Goal: Communication & Community: Ask a question

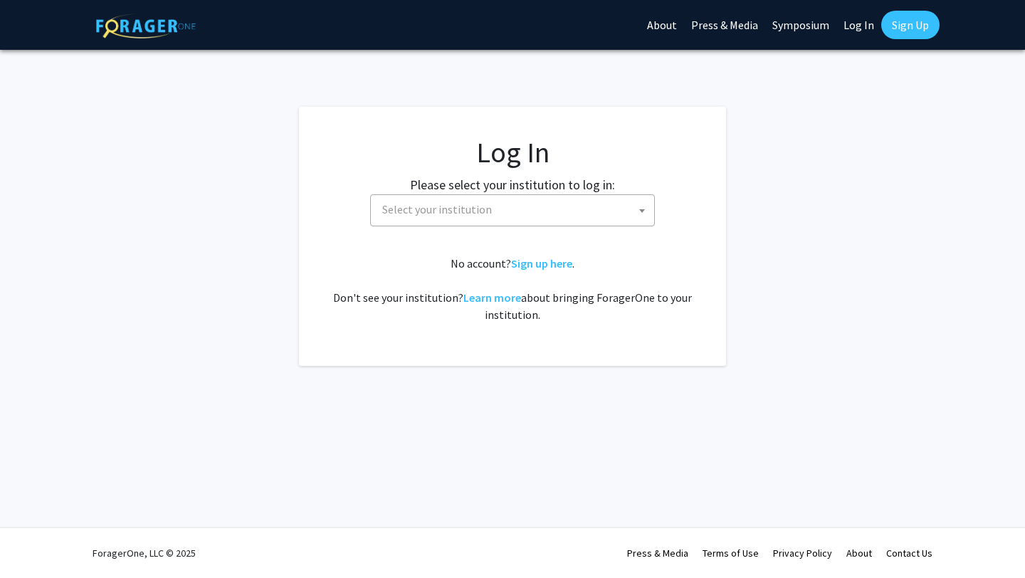
select select
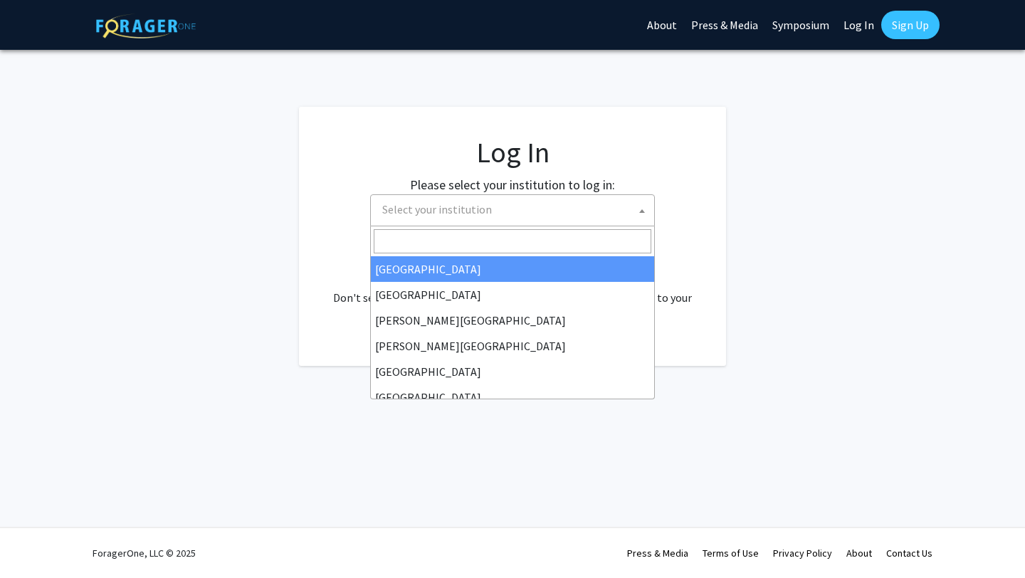
click at [545, 214] on span "Select your institution" at bounding box center [516, 209] width 278 height 29
type input "dr"
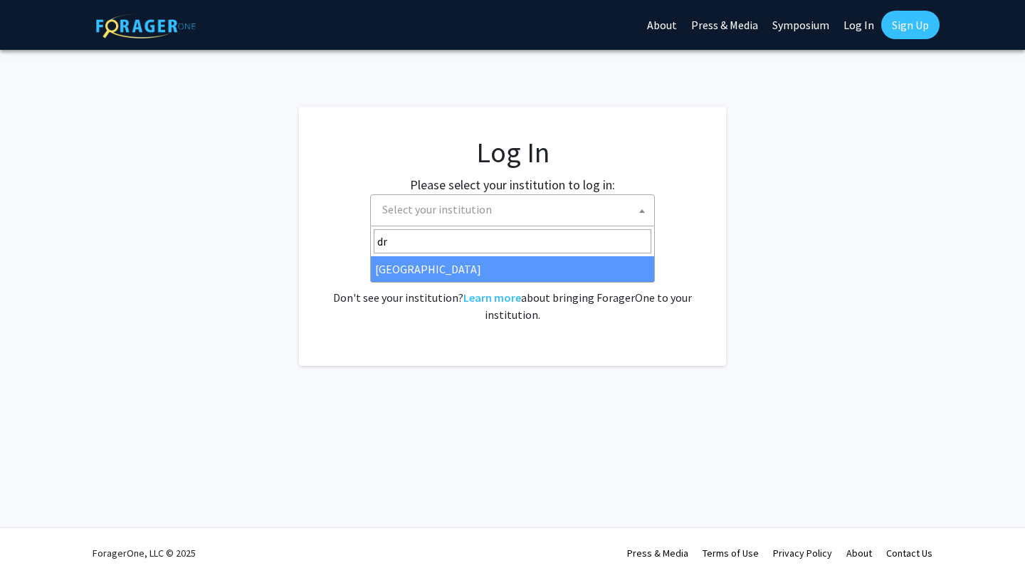
select select "6"
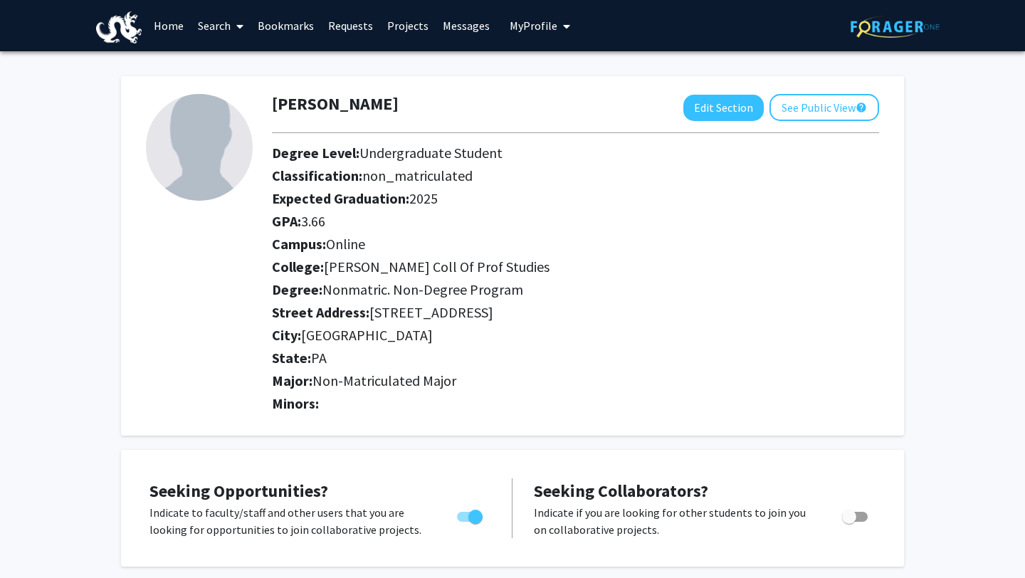
click at [229, 30] on link "Search" at bounding box center [221, 26] width 60 height 50
click at [187, 33] on link "Home" at bounding box center [169, 26] width 44 height 50
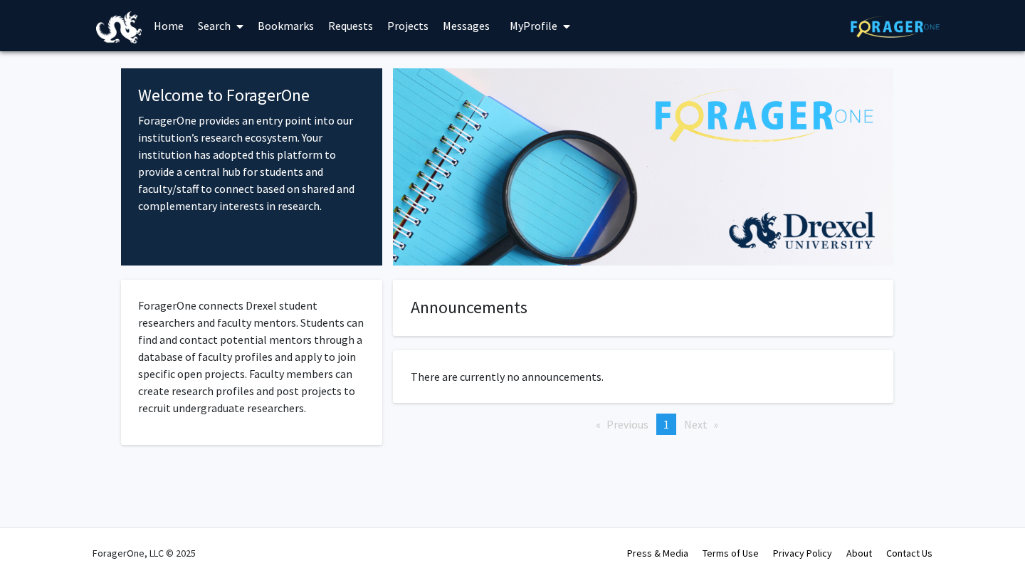
click at [395, 21] on link "Projects" at bounding box center [408, 26] width 56 height 50
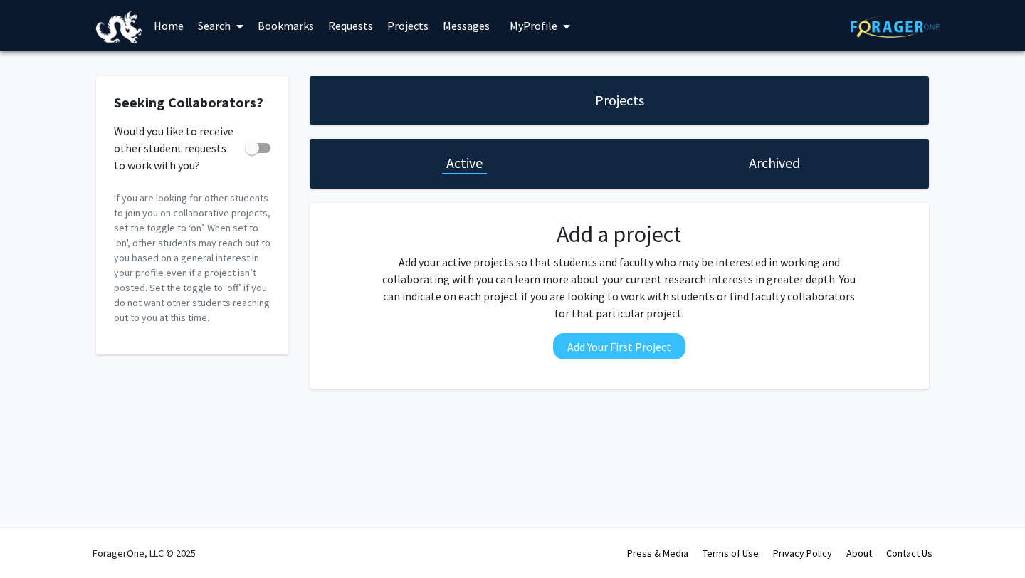
click at [525, 31] on span "My Profile" at bounding box center [534, 26] width 48 height 14
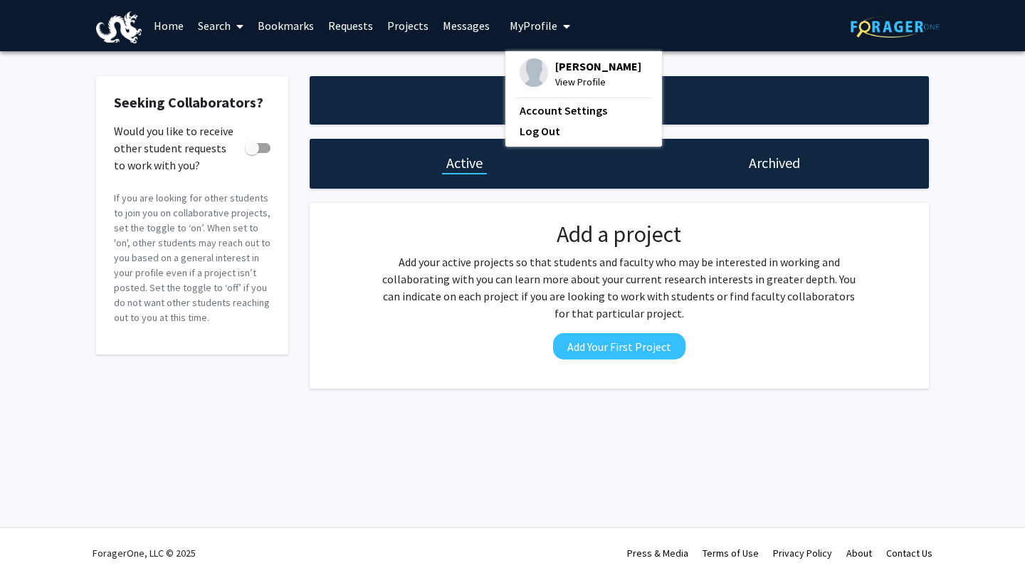
click at [525, 31] on span "My Profile" at bounding box center [534, 26] width 48 height 14
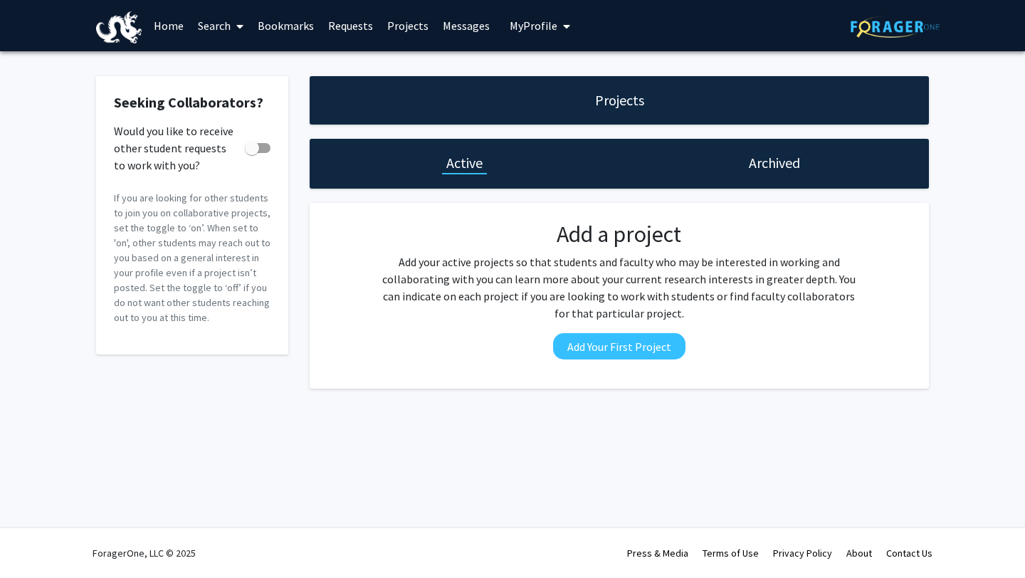
click at [380, 24] on link "Projects" at bounding box center [408, 26] width 56 height 50
click at [362, 21] on link "Requests" at bounding box center [350, 26] width 59 height 50
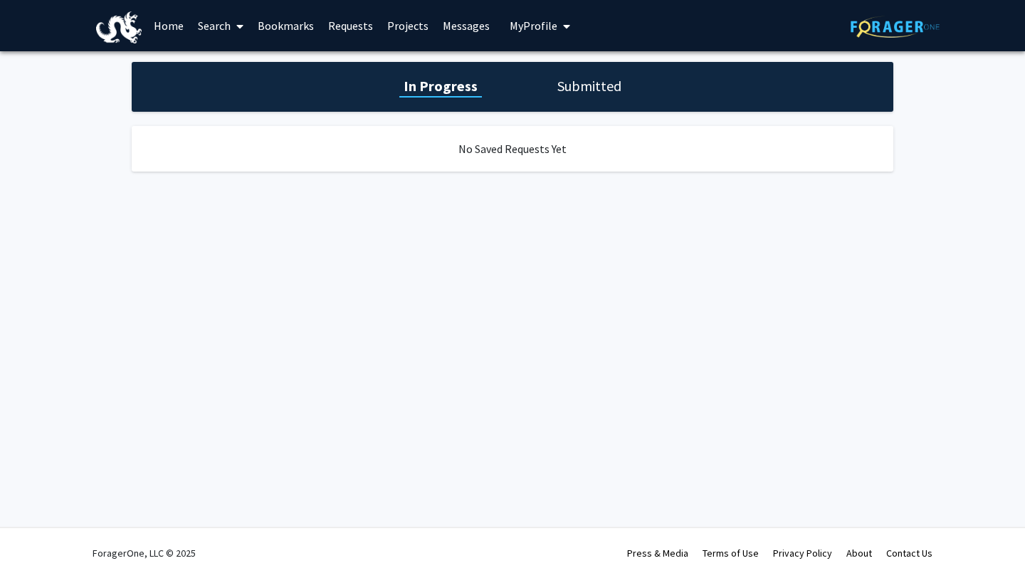
click at [303, 18] on link "Bookmarks" at bounding box center [286, 26] width 70 height 50
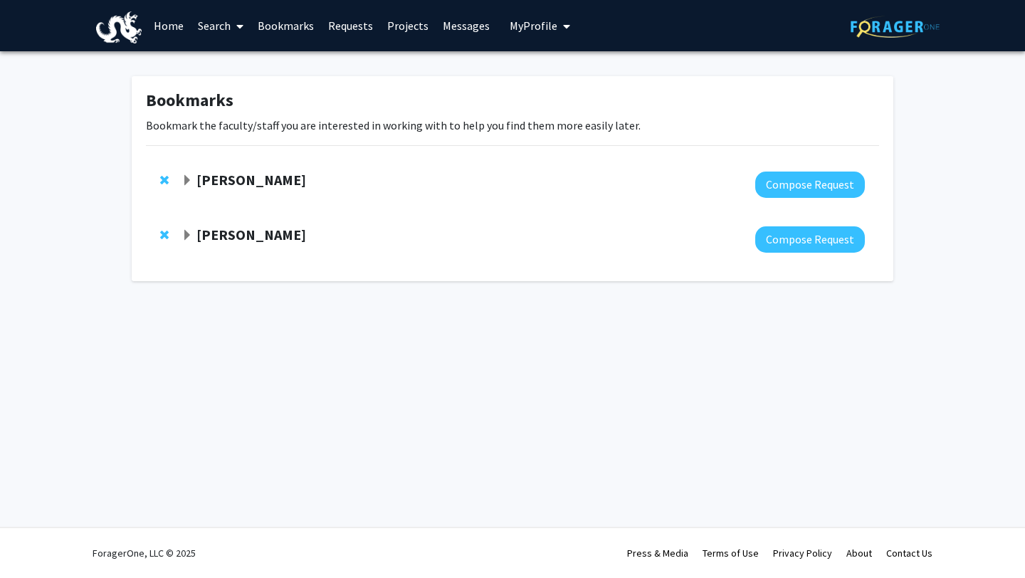
click at [231, 184] on strong "[PERSON_NAME]" at bounding box center [252, 180] width 110 height 18
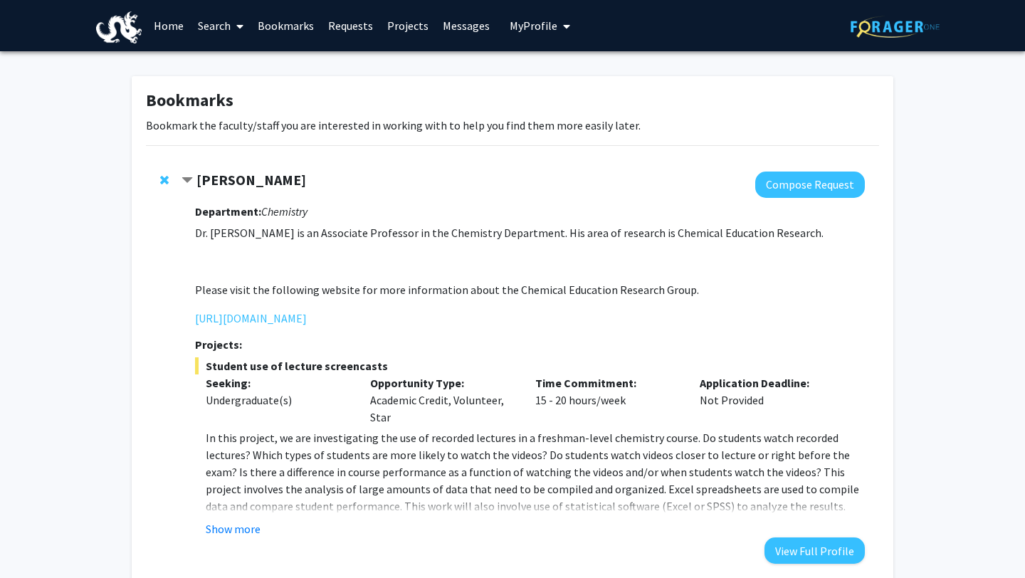
click at [221, 27] on link "Search" at bounding box center [221, 26] width 60 height 50
click at [226, 66] on span "Faculty/Staff" at bounding box center [243, 65] width 105 height 28
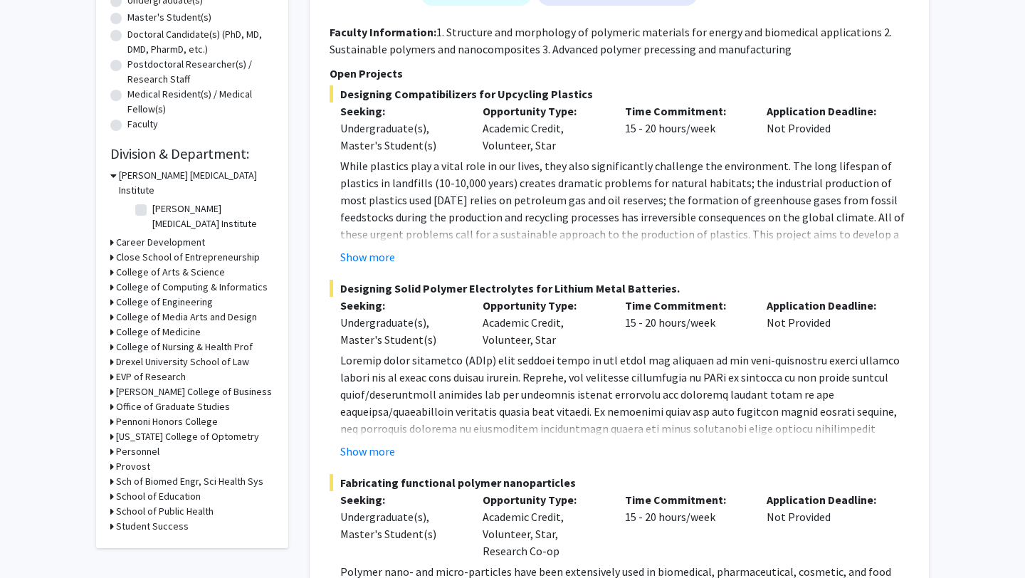
scroll to position [295, 0]
click at [187, 323] on h3 "College of Medicine" at bounding box center [158, 330] width 85 height 15
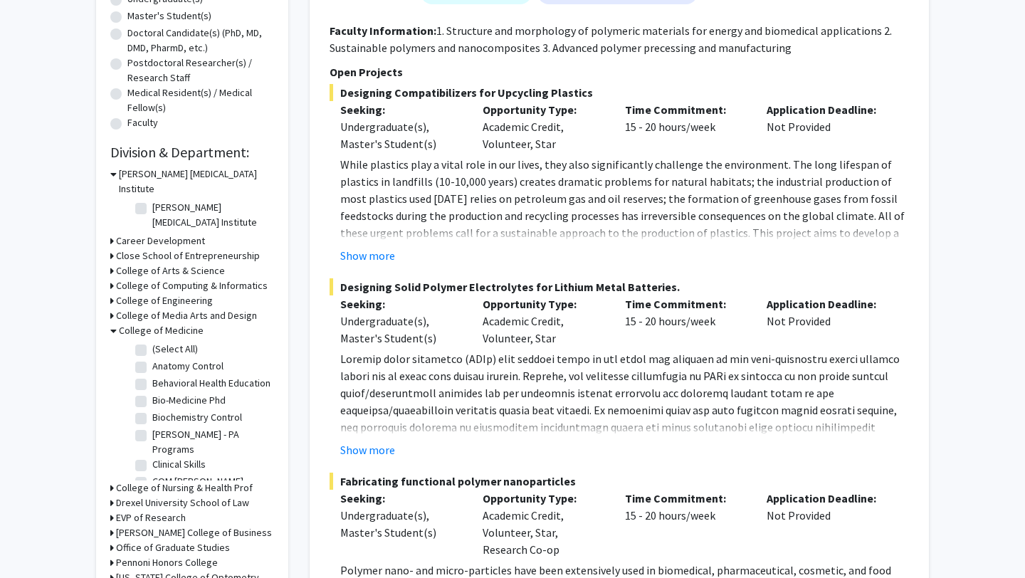
click at [152, 342] on label "(Select All)" at bounding box center [175, 349] width 46 height 15
click at [152, 342] on input "(Select All)" at bounding box center [156, 346] width 9 height 9
checkbox input "true"
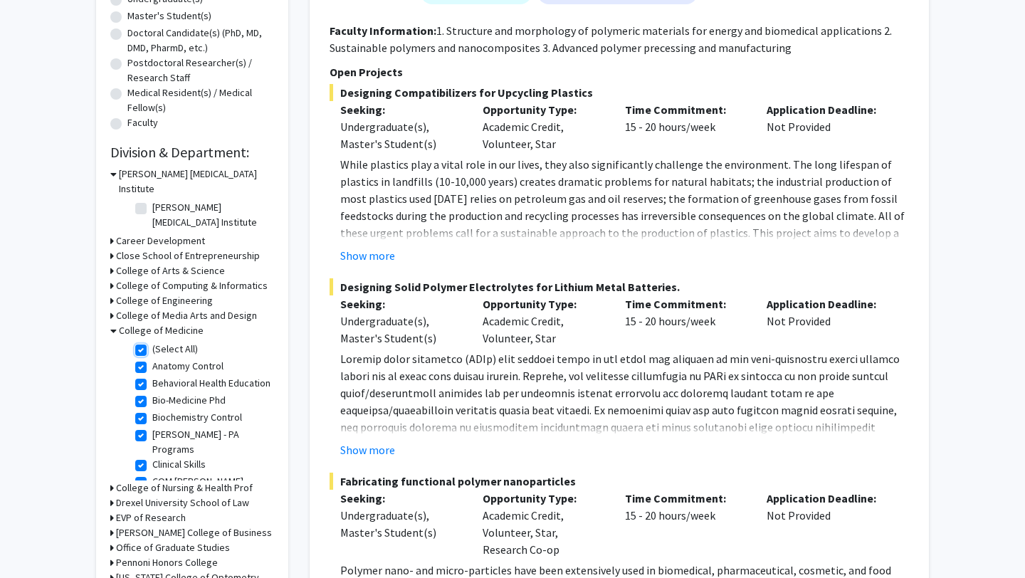
checkbox input "true"
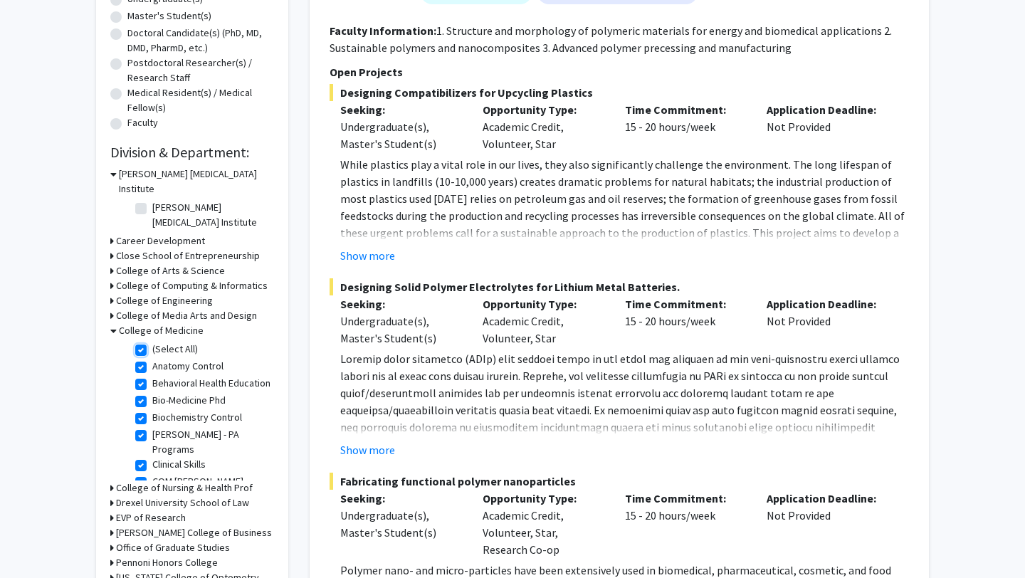
checkbox input "true"
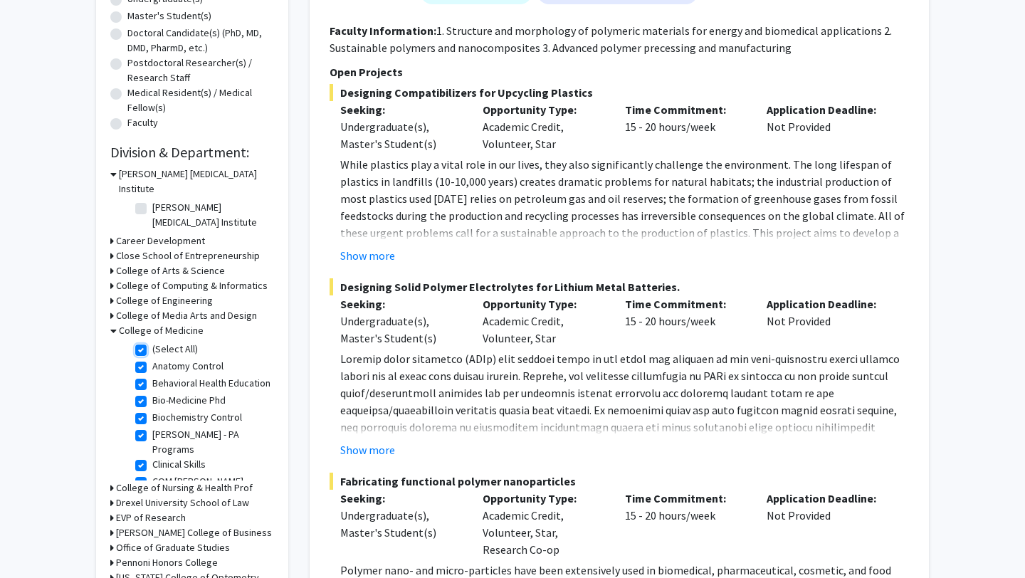
checkbox input "true"
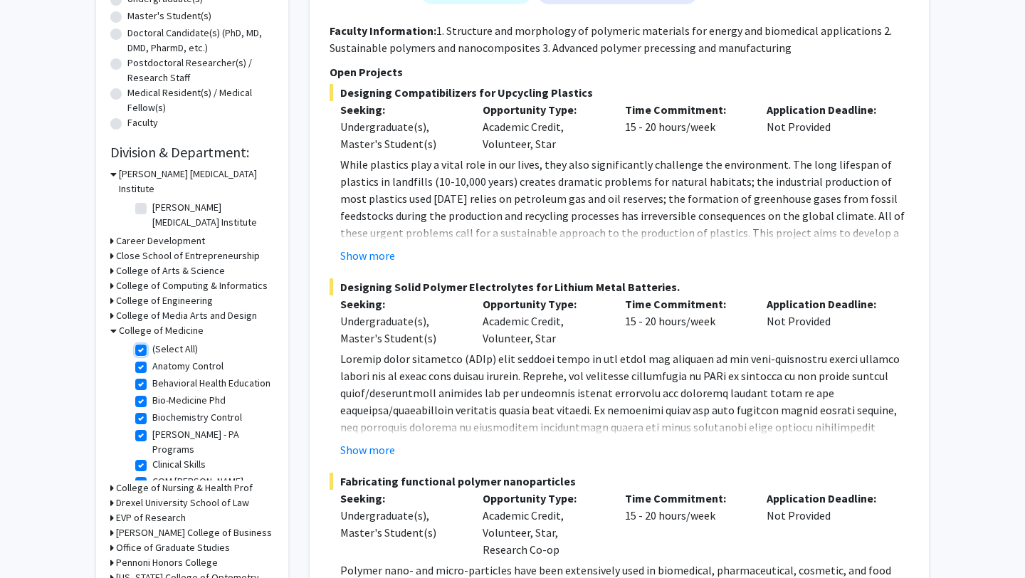
checkbox input "true"
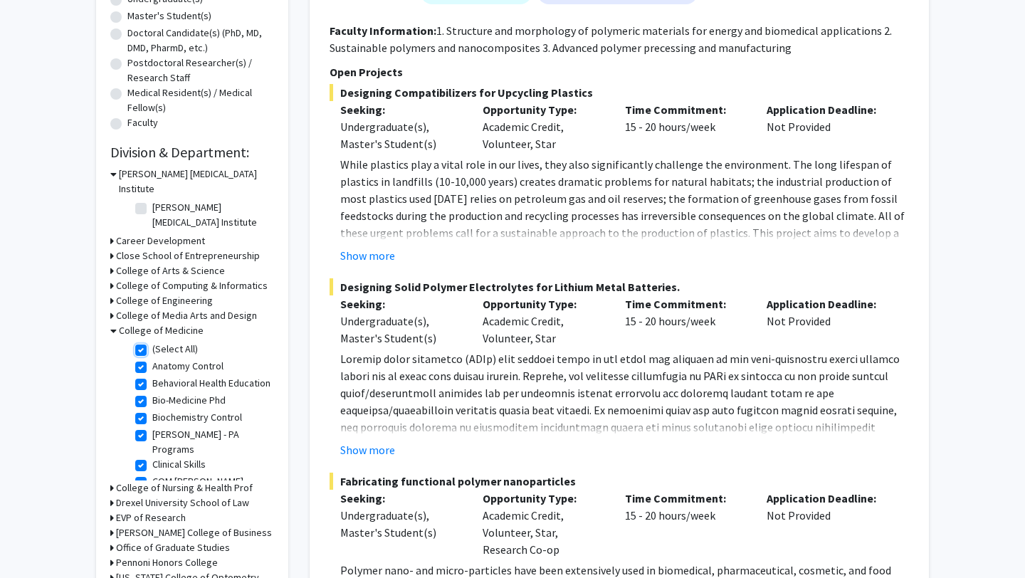
checkbox input "true"
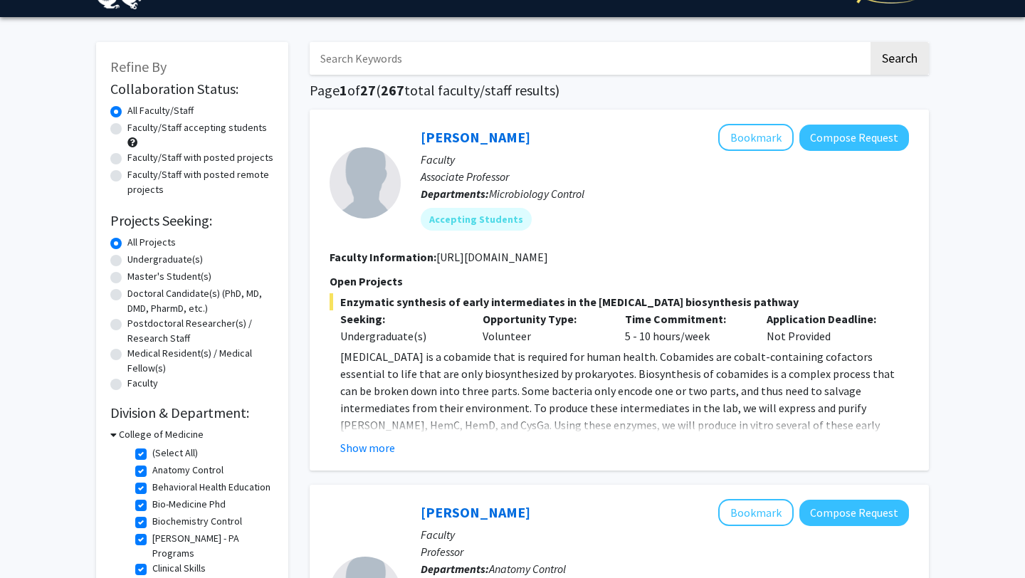
scroll to position [36, 0]
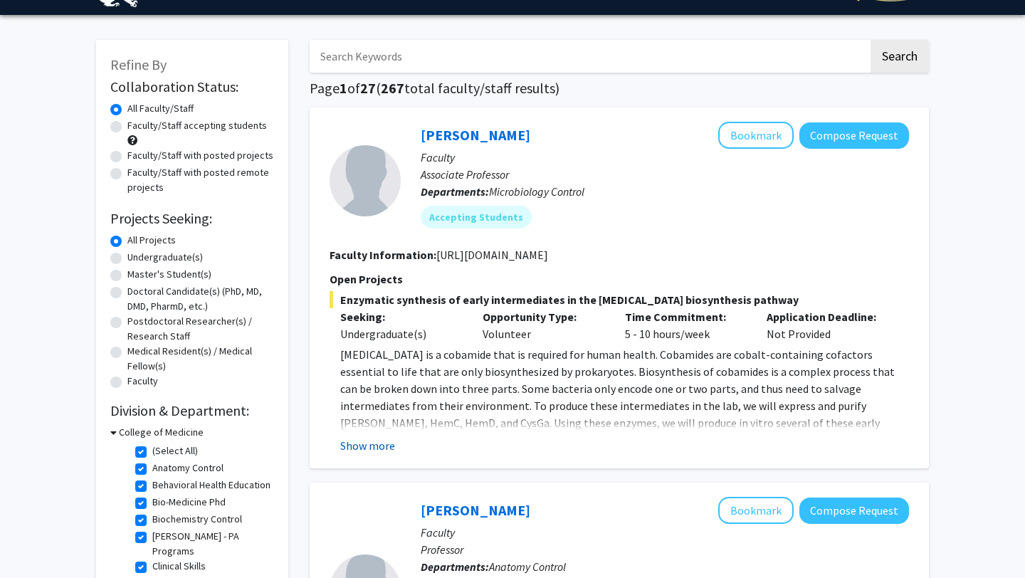
click at [377, 450] on button "Show more" at bounding box center [367, 445] width 55 height 17
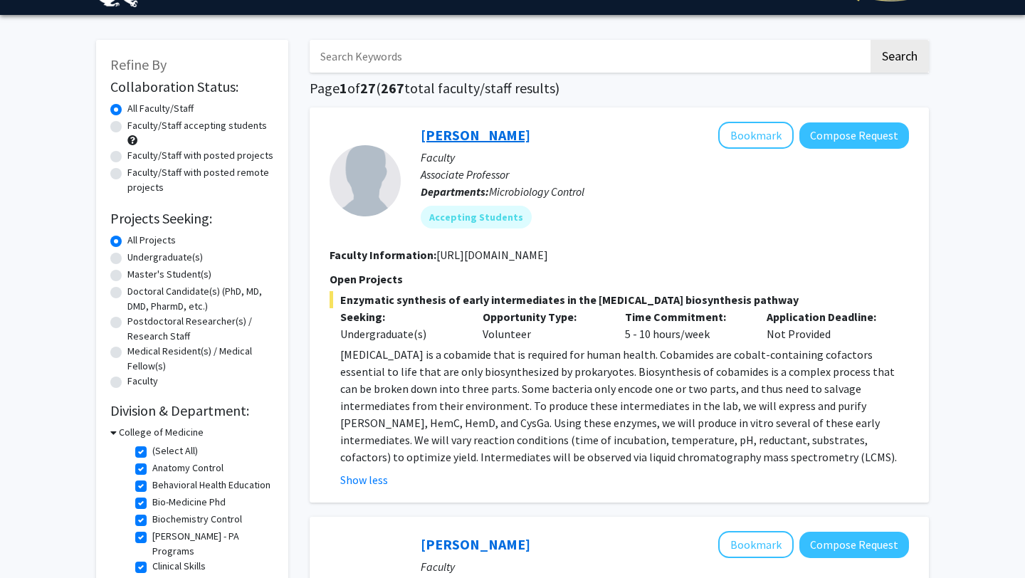
click at [451, 139] on link "[PERSON_NAME]" at bounding box center [476, 135] width 110 height 18
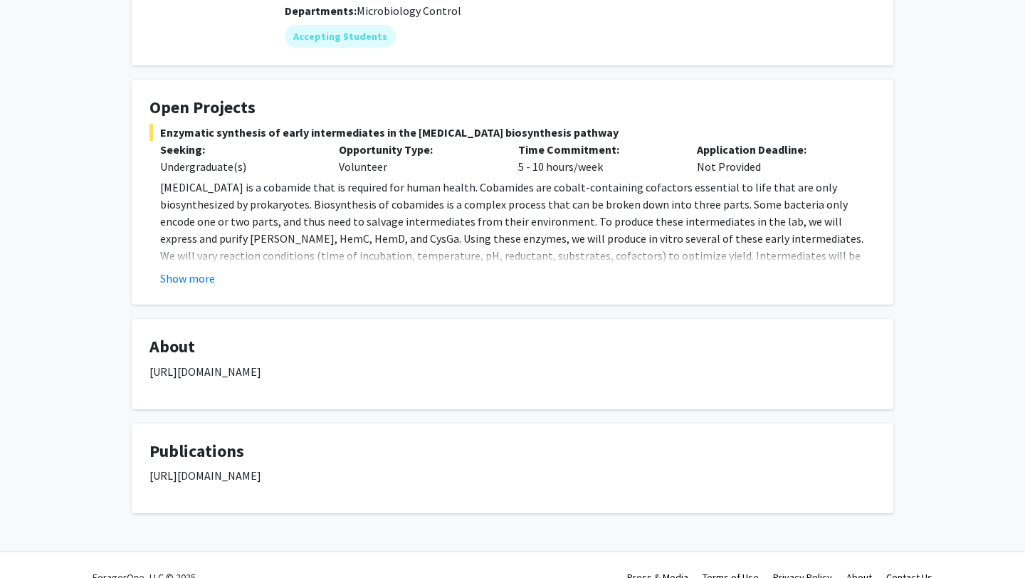
scroll to position [220, 0]
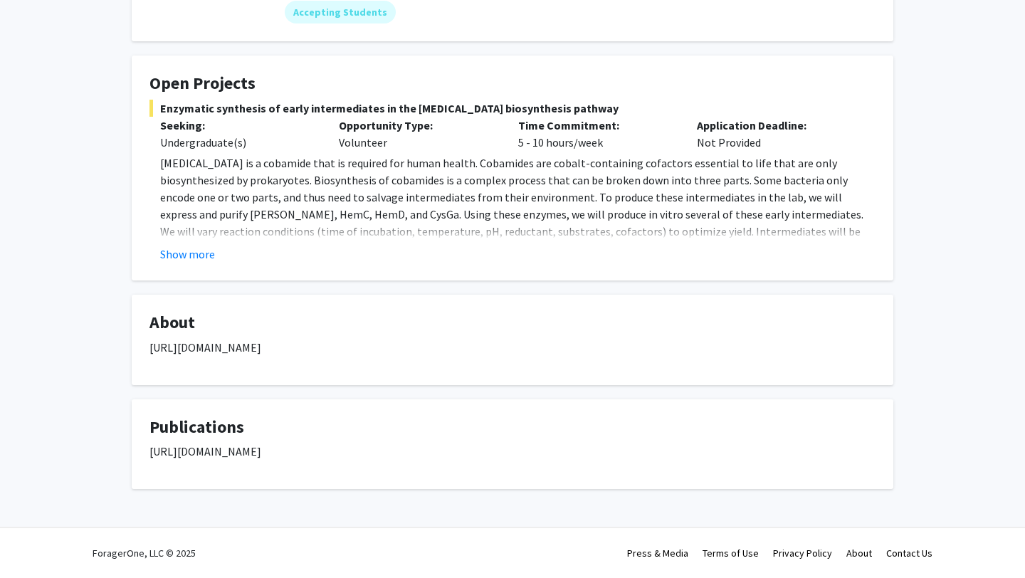
click at [193, 263] on fg-card "Open Projects Enzymatic synthesis of early intermediates in the [MEDICAL_DATA] …" at bounding box center [513, 168] width 762 height 225
click at [188, 253] on button "Show more" at bounding box center [187, 254] width 55 height 17
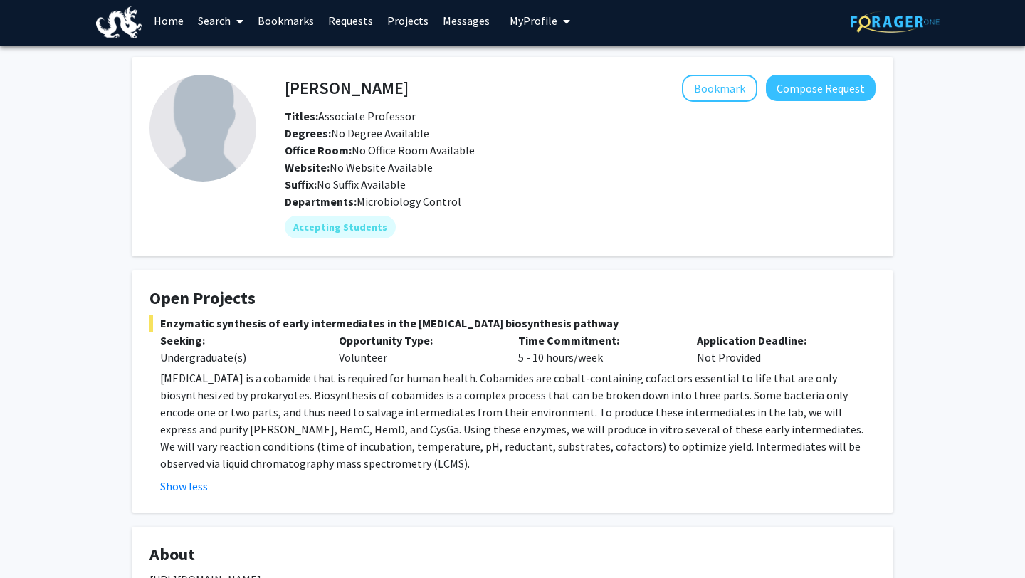
scroll to position [0, 0]
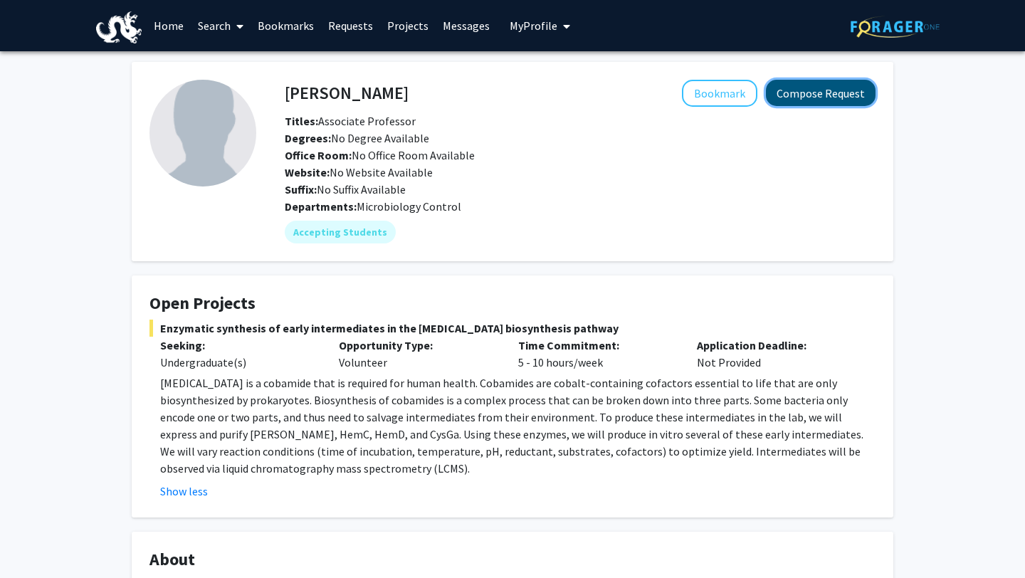
click at [839, 90] on button "Compose Request" at bounding box center [821, 93] width 110 height 26
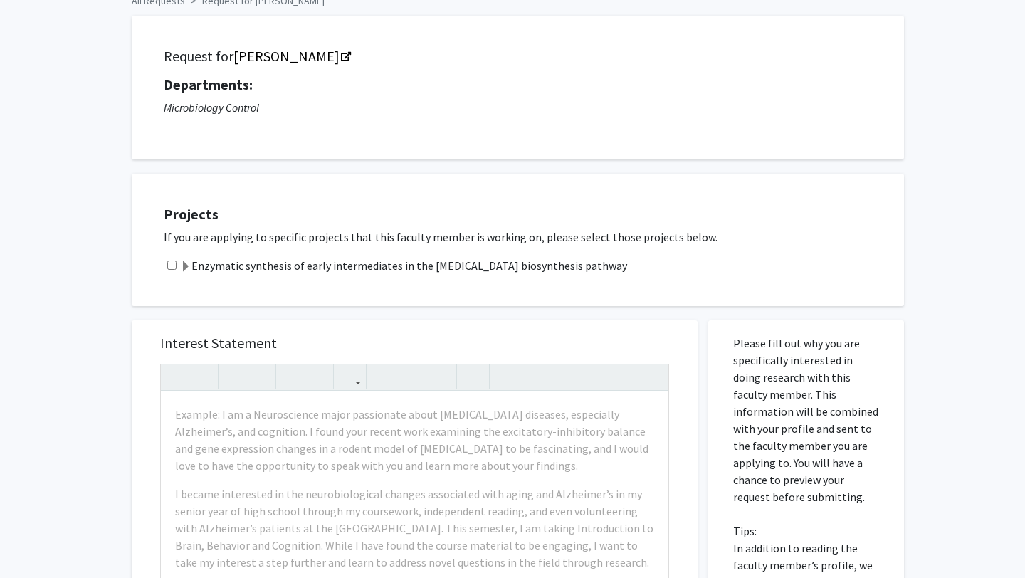
scroll to position [73, 0]
click at [189, 265] on span at bounding box center [185, 267] width 11 height 11
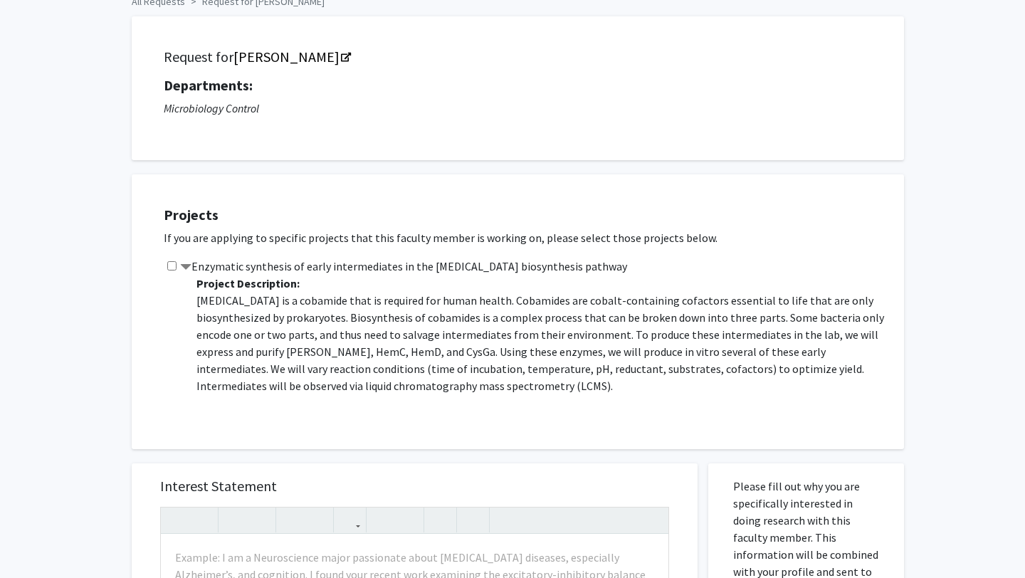
click at [168, 263] on input "checkbox" at bounding box center [171, 265] width 9 height 9
checkbox input "true"
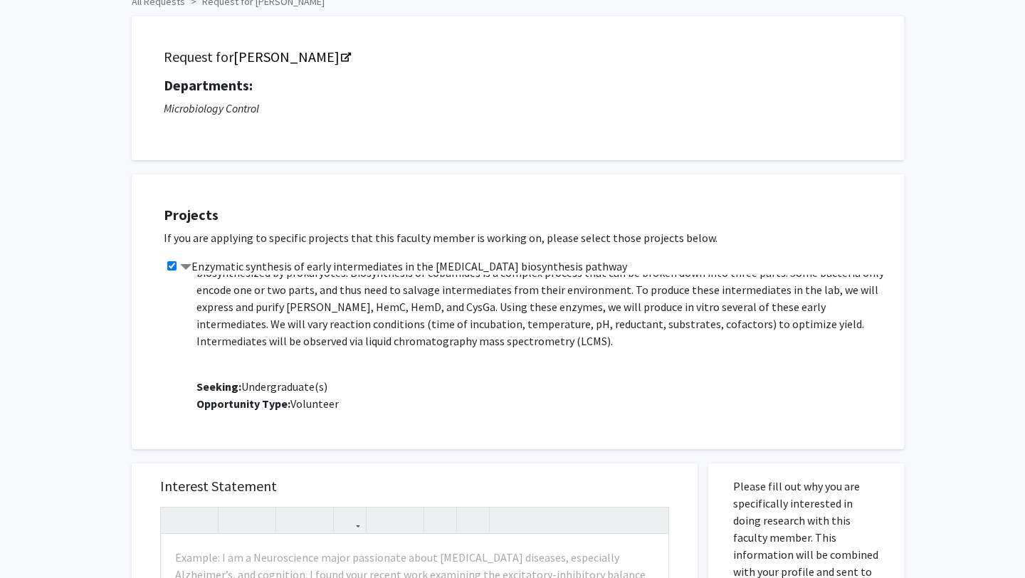
scroll to position [85, 0]
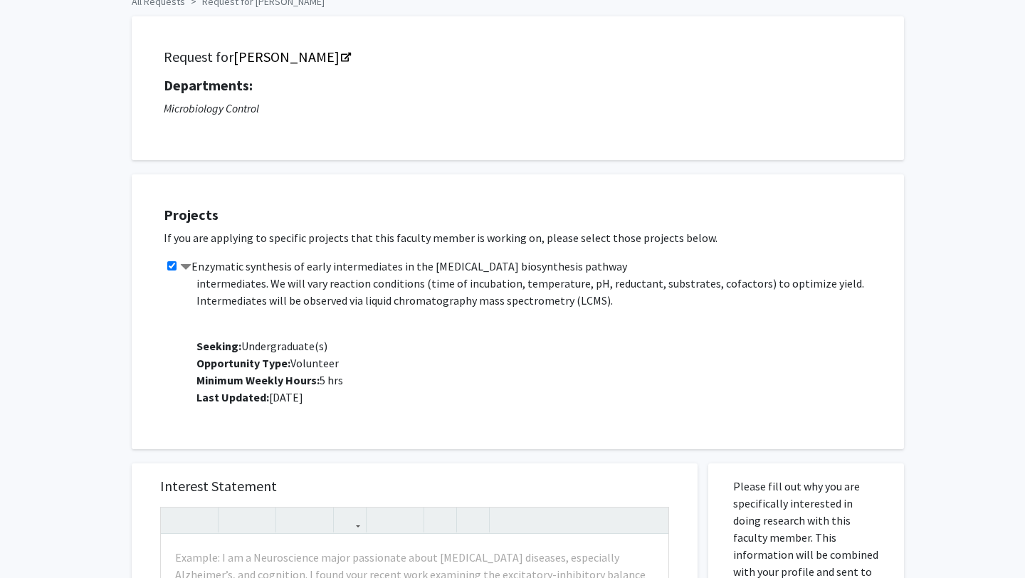
drag, startPoint x: 197, startPoint y: 283, endPoint x: 472, endPoint y: 417, distance: 306.3
click at [472, 420] on div "Projects If you are applying to specific projects that this faculty member is w…" at bounding box center [527, 311] width 755 height 239
click at [410, 325] on p "Project Description: [MEDICAL_DATA] is a cobamide that is required for human he…" at bounding box center [543, 297] width 693 height 216
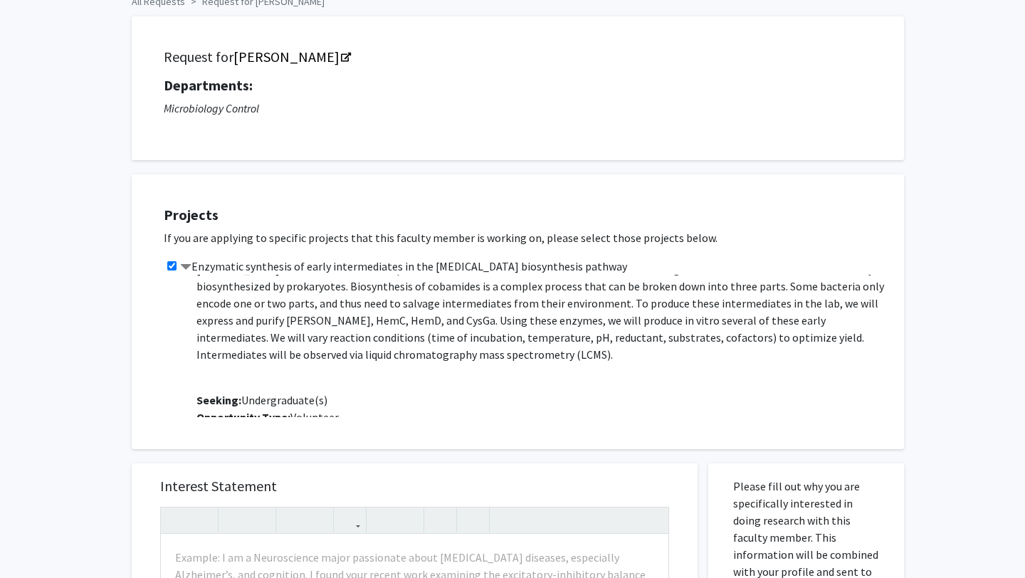
scroll to position [0, 0]
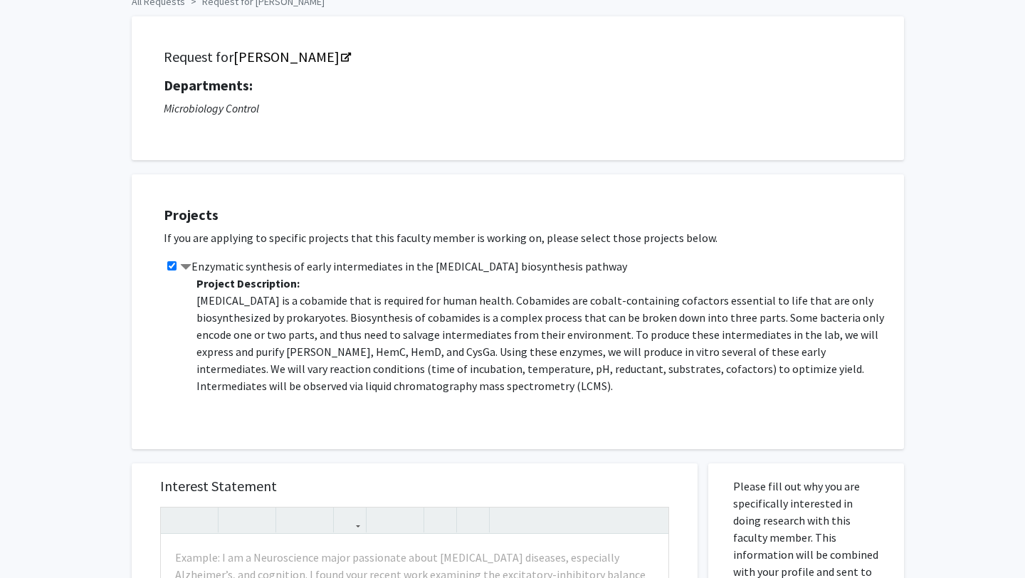
click at [195, 276] on div "Project Description: [MEDICAL_DATA] is a cobamide that is required for human he…" at bounding box center [537, 346] width 705 height 142
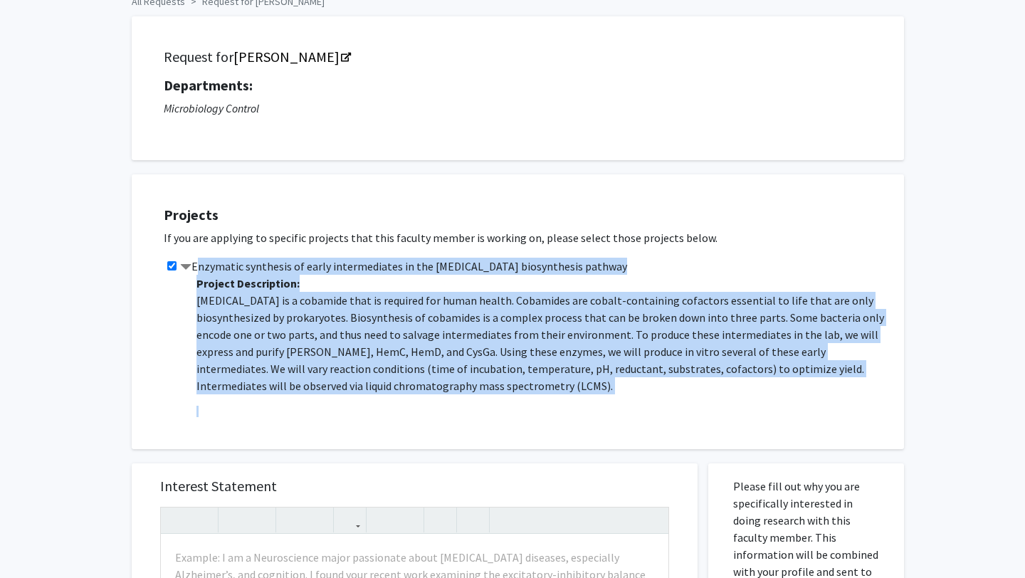
drag, startPoint x: 193, startPoint y: 264, endPoint x: 492, endPoint y: 451, distance: 352.4
click at [492, 451] on div "All Requests Request for [PERSON_NAME] Request for [PERSON_NAME] Departments: M…" at bounding box center [512, 541] width 783 height 1104
copy div "Enzymatic synthesis of early intermediates in the [MEDICAL_DATA] biosynthesis p…"
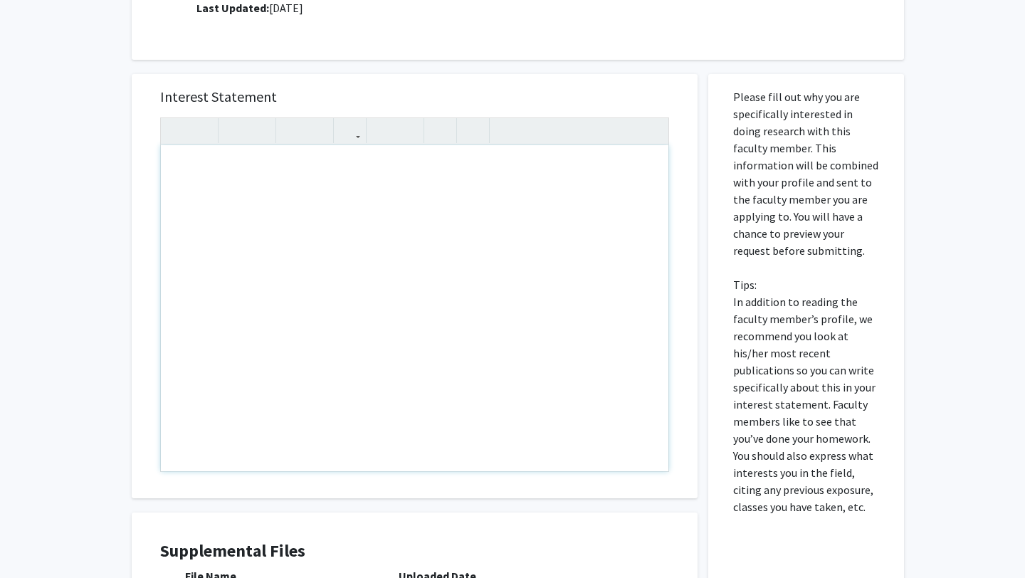
scroll to position [460, 0]
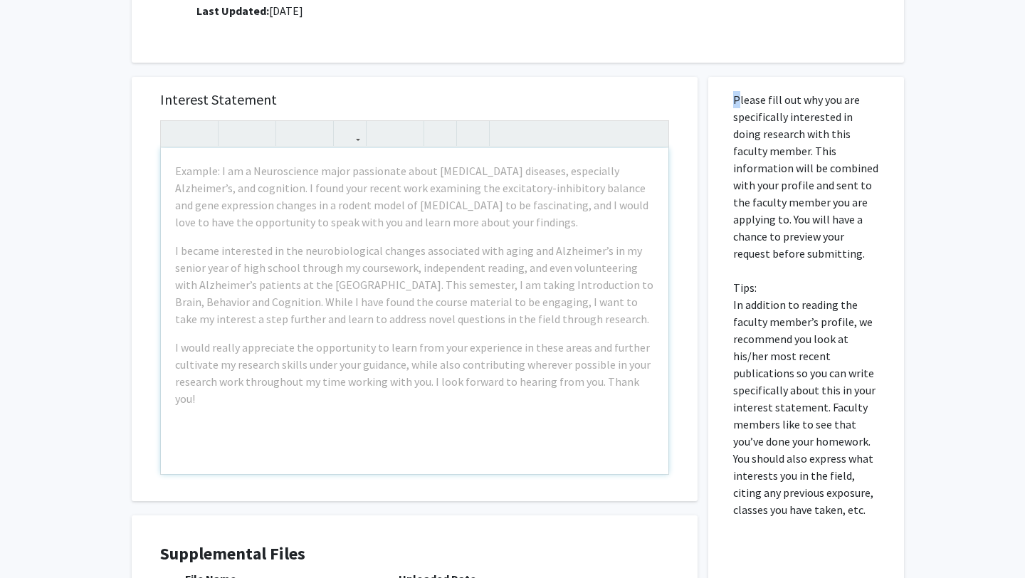
drag, startPoint x: 735, startPoint y: 100, endPoint x: 880, endPoint y: 537, distance: 460.4
click at [880, 537] on div "Please fill out why you are specifically interested in doing research with this…" at bounding box center [806, 391] width 174 height 629
copy p
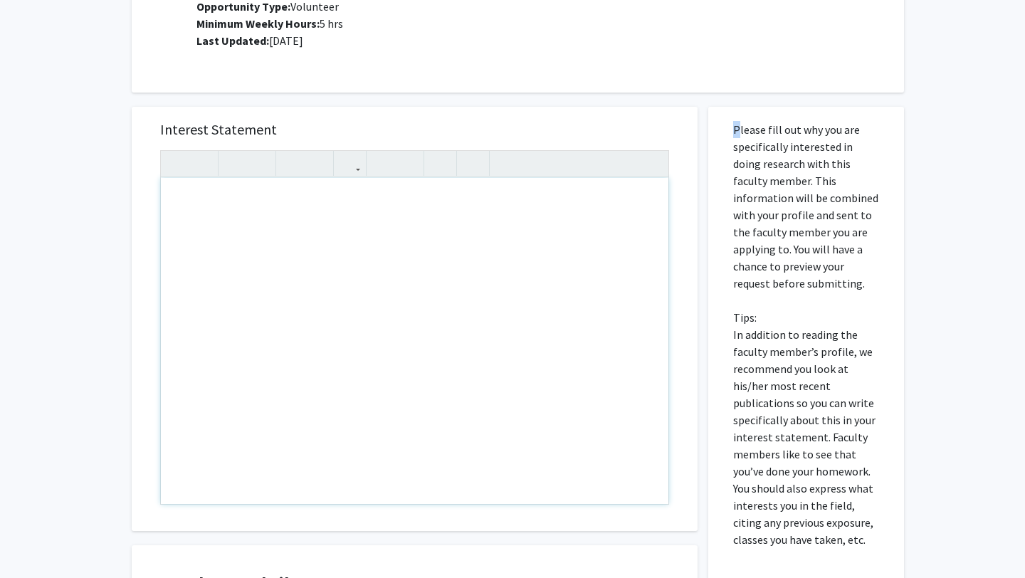
scroll to position [429, 0]
click at [520, 199] on div "Note to users with screen readers: Please press Alt+0 or Option+0 to deactivate…" at bounding box center [415, 342] width 508 height 326
paste div "Note to users with screen readers: Please press Alt+0 or Option+0 to deactivate…"
type textarea "<l>I do sita consectetu ad elitseddoeius te inci utlabore et dol magnaaliq enim…"
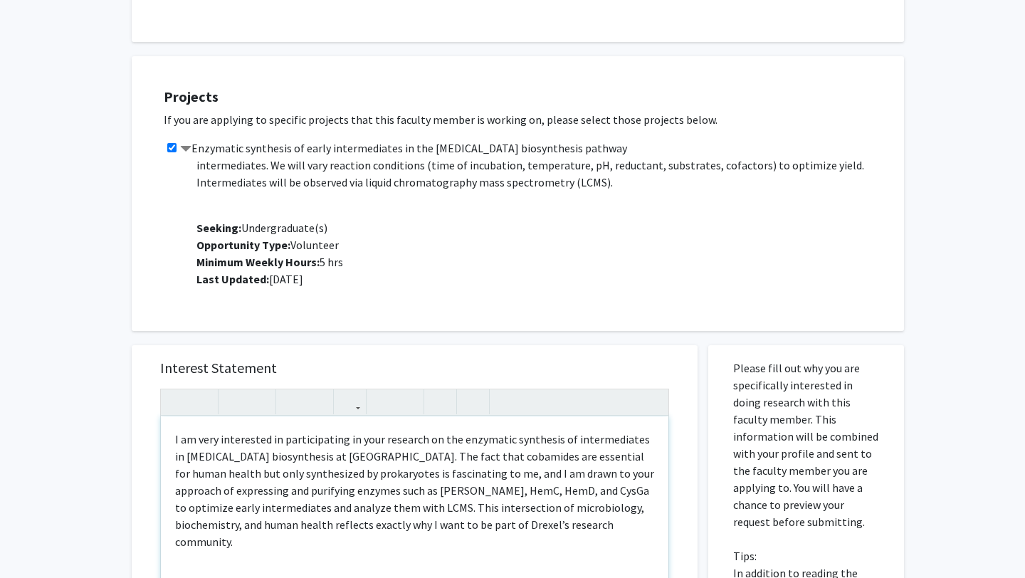
scroll to position [189, 0]
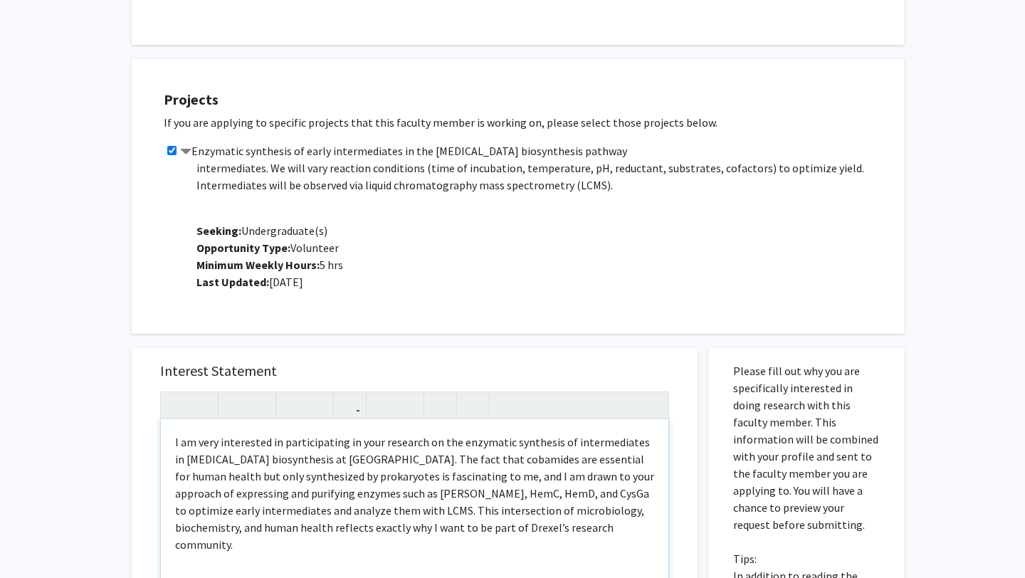
click at [169, 439] on div "I am very interested in participating in your research on the enzymatic synthes…" at bounding box center [415, 582] width 508 height 326
type textarea "<l>Ipsum! D si amet consectetu ad elitseddoeius te inci utlabore et dol magnaal…"
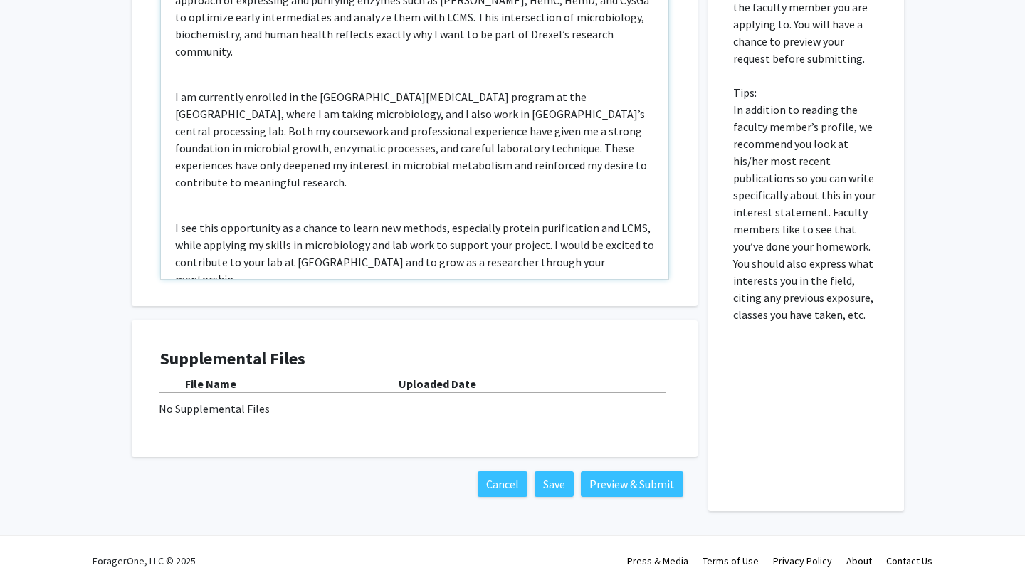
scroll to position [663, 0]
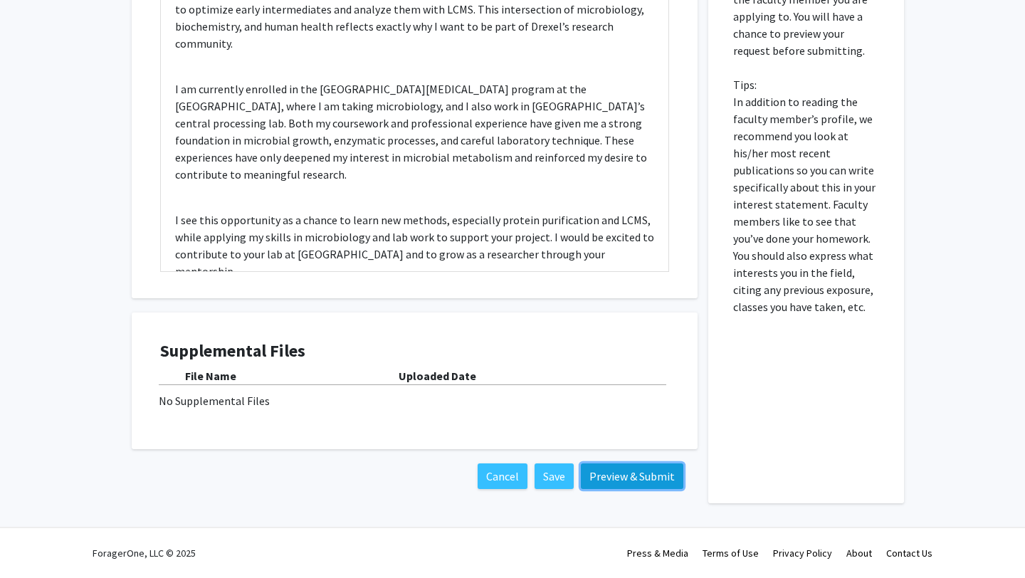
click at [628, 478] on button "Preview & Submit" at bounding box center [632, 476] width 103 height 26
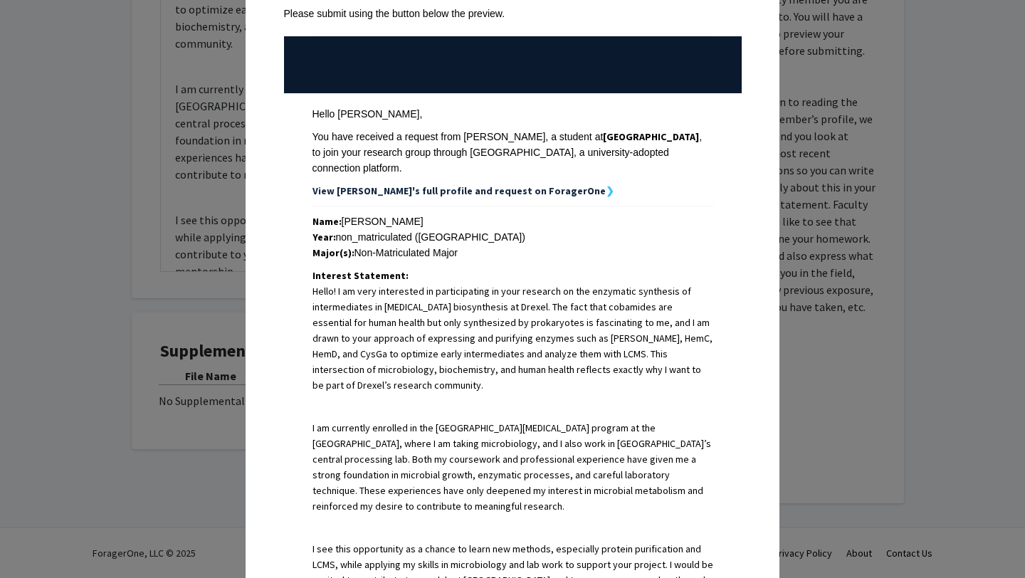
scroll to position [372, 0]
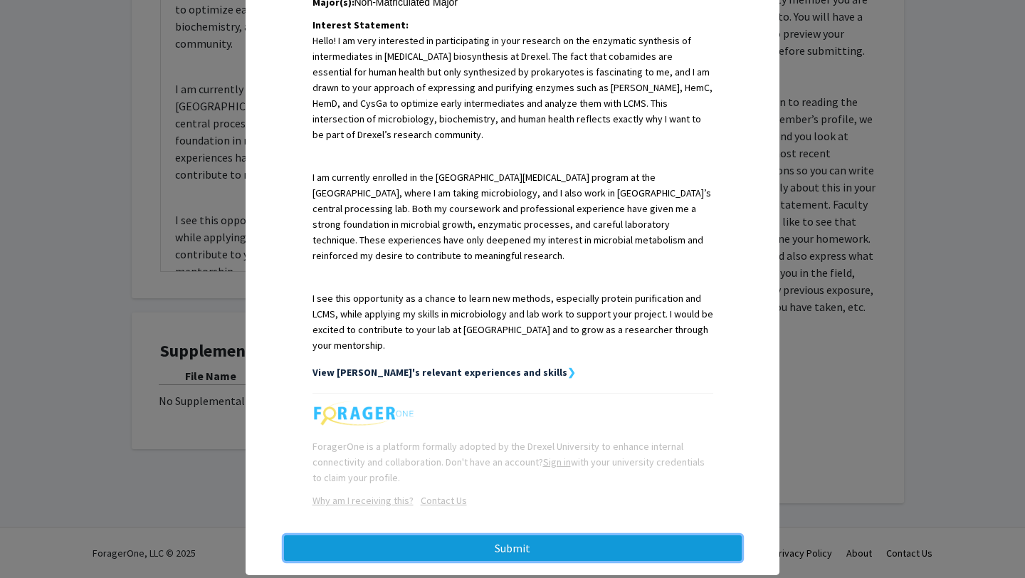
click at [619, 535] on button "Submit" at bounding box center [513, 548] width 458 height 26
